Goal: Task Accomplishment & Management: Use online tool/utility

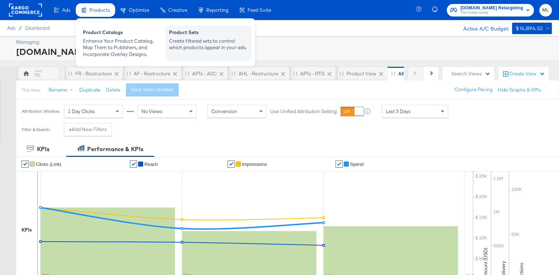
click at [184, 38] on div "Create filtered sets to control which products appear in your ads." at bounding box center [208, 44] width 79 height 13
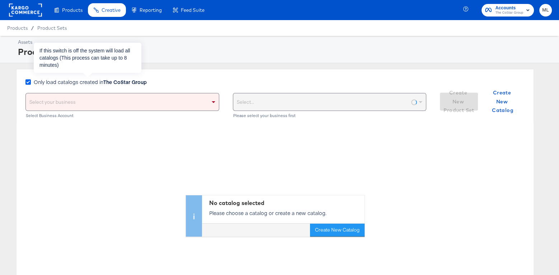
click at [27, 81] on icon at bounding box center [27, 81] width 5 height 5
click at [0, 0] on input "Only load catalogs created in The CoStar Group" at bounding box center [0, 0] width 0 height 0
click at [61, 104] on div "Select your business" at bounding box center [122, 101] width 193 height 17
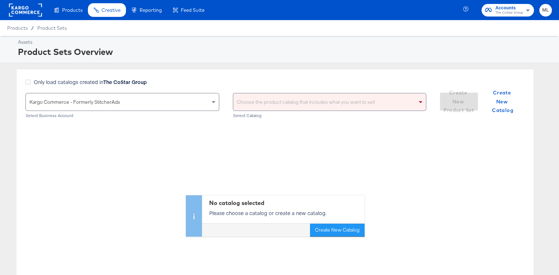
drag, startPoint x: 66, startPoint y: 115, endPoint x: 181, endPoint y: 116, distance: 115.1
click at [261, 106] on div "Choose the product catalog that includes what you want to sell" at bounding box center [329, 101] width 193 height 17
drag, startPoint x: 265, startPoint y: 76, endPoint x: 280, endPoint y: 104, distance: 31.9
click at [266, 76] on div "Only load catalogs created in The CoStar Group Kargo Commerce - Formerly Stitch…" at bounding box center [275, 96] width 518 height 54
click at [280, 101] on div "Choose the product catalog that includes what you want to sell" at bounding box center [329, 101] width 193 height 17
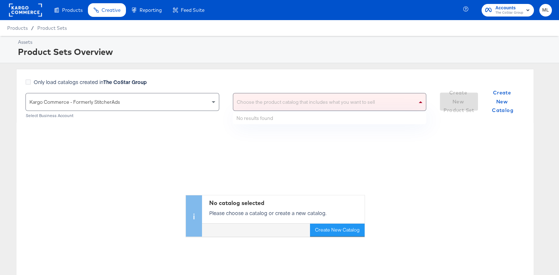
click at [282, 66] on div "Assets Product Sets Overview Only load catalogs created in The CoStar Group Kar…" at bounding box center [279, 177] width 559 height 283
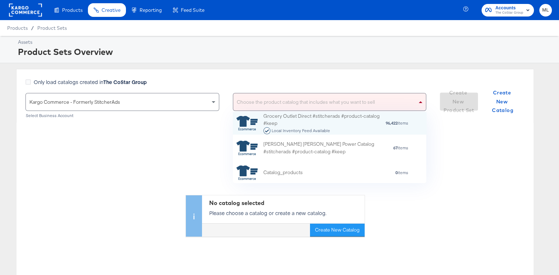
click at [292, 102] on div "Choose the product catalog that includes what you want to sell" at bounding box center [329, 101] width 193 height 17
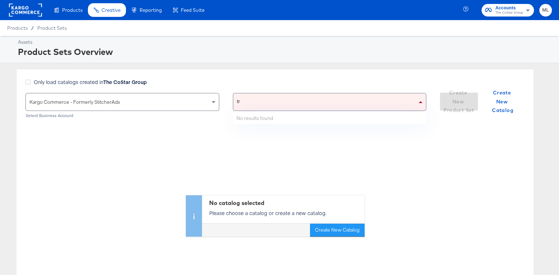
type input "t"
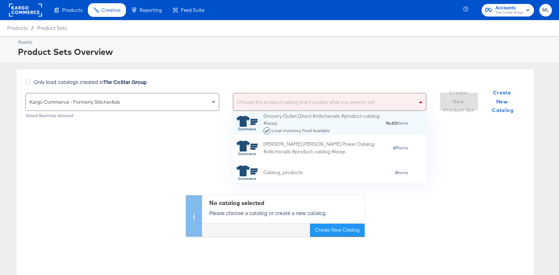
scroll to position [0, 0]
type input "tr"
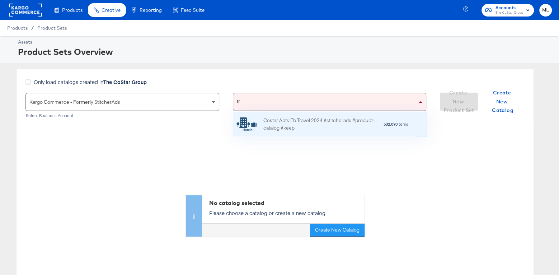
click at [294, 118] on div "Costar Apts Fb Travel 2024 #stitcherads #product-catalog #keep" at bounding box center [323, 124] width 120 height 15
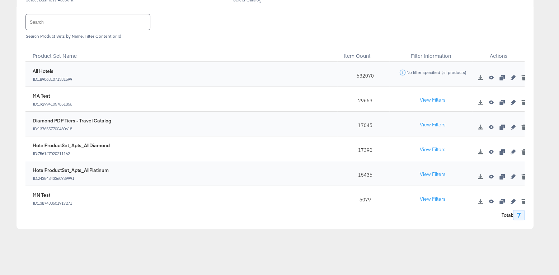
scroll to position [111, 0]
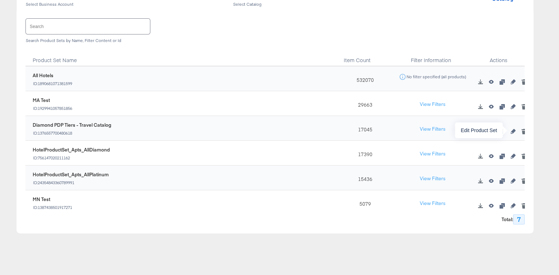
click at [511, 132] on icon "button" at bounding box center [512, 131] width 5 height 5
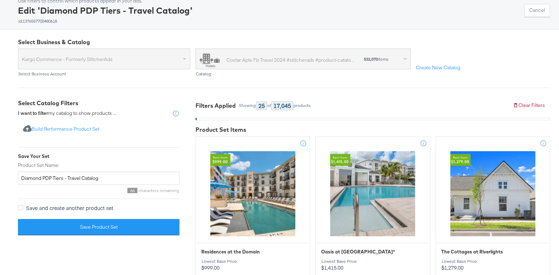
scroll to position [47, 0]
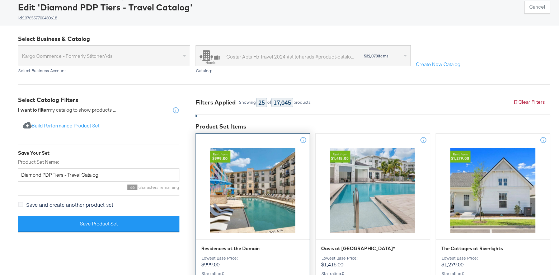
click at [250, 165] on div at bounding box center [253, 190] width 114 height 88
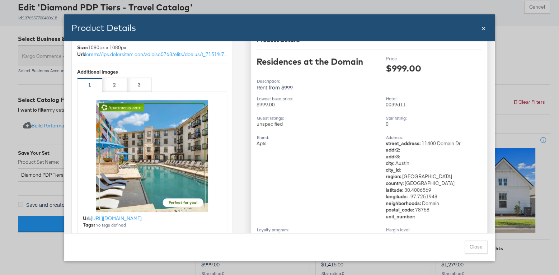
scroll to position [180, 0]
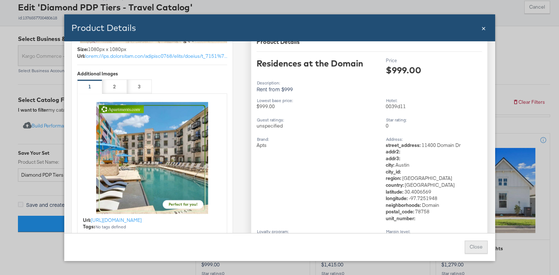
click at [472, 247] on button "Close" at bounding box center [475, 246] width 23 height 13
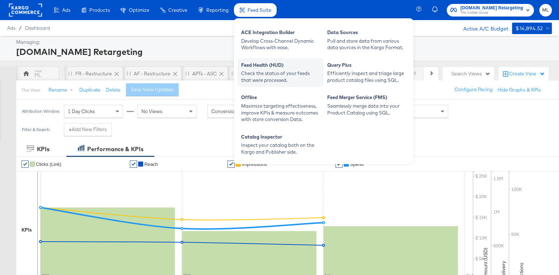
click at [269, 75] on div "Check the status of your feeds that were processed." at bounding box center [280, 76] width 79 height 13
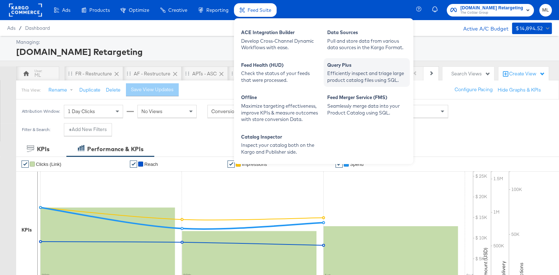
click at [349, 68] on div "Query Plus" at bounding box center [366, 66] width 79 height 9
